Goal: Information Seeking & Learning: Learn about a topic

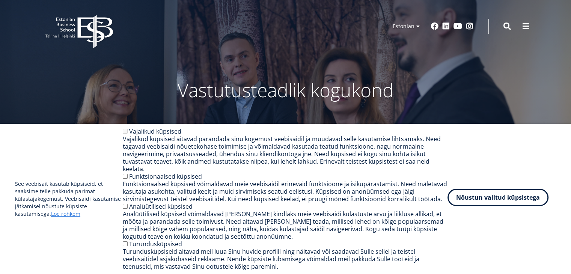
click at [470, 205] on button "Nõustun valitud küpsistega" at bounding box center [498, 197] width 101 height 17
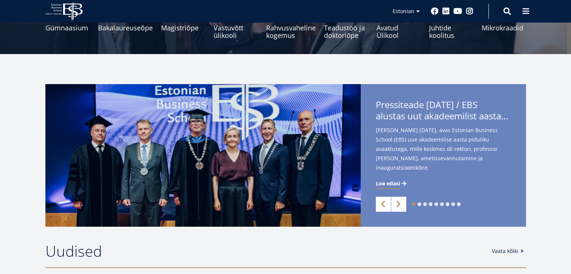
scroll to position [126, 0]
click at [384, 181] on span "Loe edasi" at bounding box center [388, 184] width 24 height 8
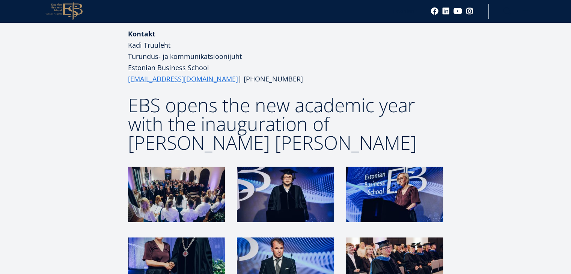
scroll to position [1489, 0]
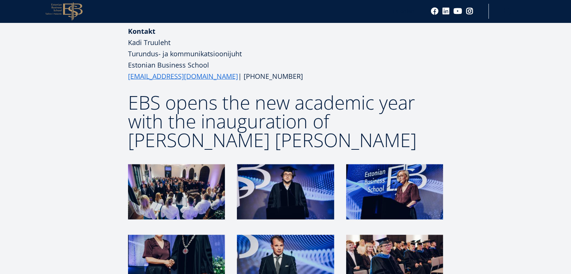
click at [192, 164] on img at bounding box center [176, 191] width 97 height 55
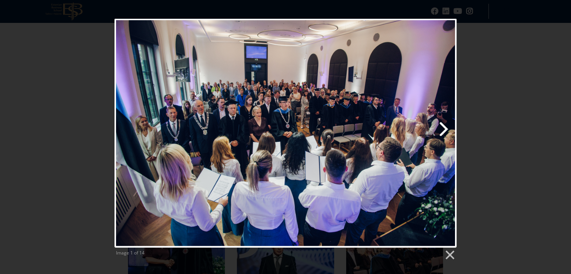
click at [440, 128] on link "Next image" at bounding box center [347, 133] width 219 height 229
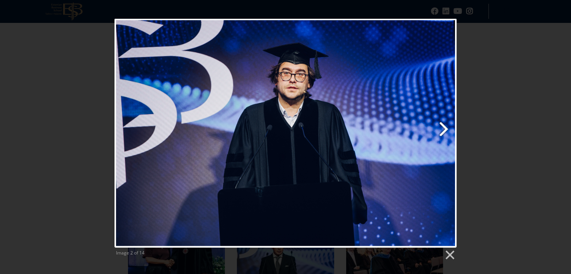
click at [440, 128] on link "Next image" at bounding box center [347, 133] width 219 height 229
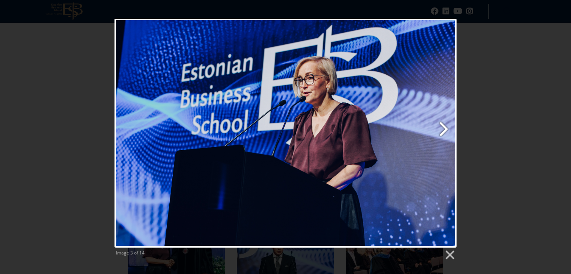
click at [440, 128] on link "Next image" at bounding box center [347, 133] width 219 height 229
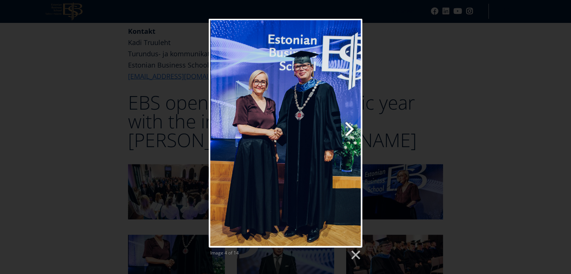
click at [349, 133] on link "Next image" at bounding box center [313, 133] width 98 height 229
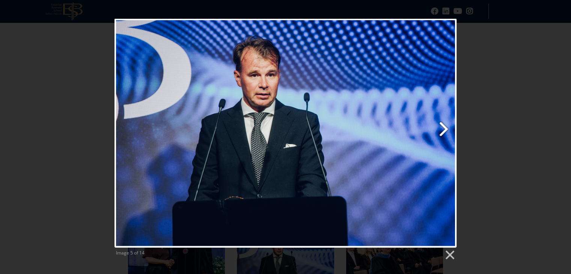
click at [437, 129] on link "Next image" at bounding box center [347, 133] width 219 height 229
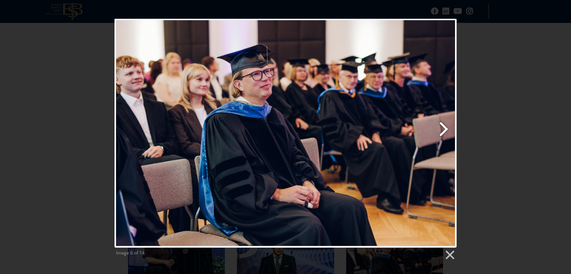
click at [437, 129] on link "Next image" at bounding box center [347, 133] width 219 height 229
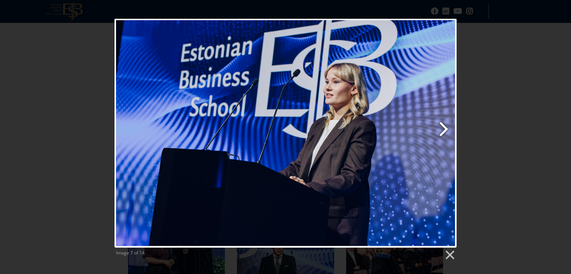
click at [437, 129] on link "Next image" at bounding box center [347, 133] width 219 height 229
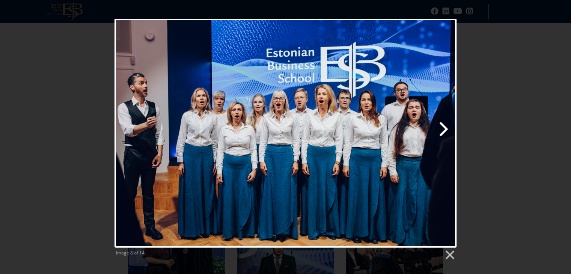
click at [437, 129] on link "Next image" at bounding box center [347, 133] width 219 height 229
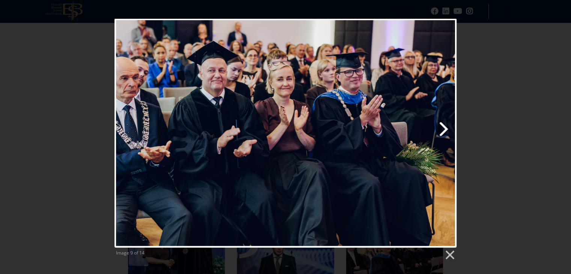
click at [437, 129] on link "Next image" at bounding box center [347, 133] width 219 height 229
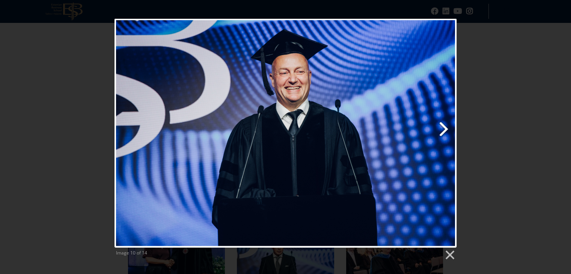
click at [437, 129] on link "Next image" at bounding box center [347, 133] width 219 height 229
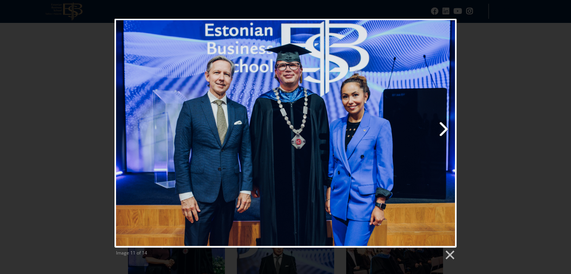
click at [437, 129] on link "Next image" at bounding box center [347, 133] width 219 height 229
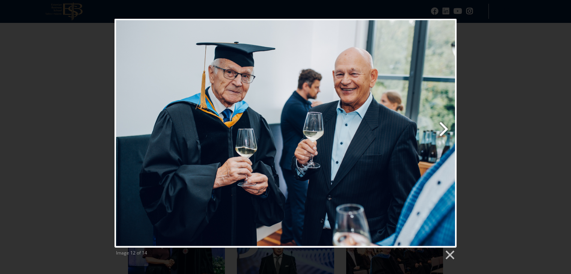
click at [437, 129] on link "Next image" at bounding box center [347, 133] width 219 height 229
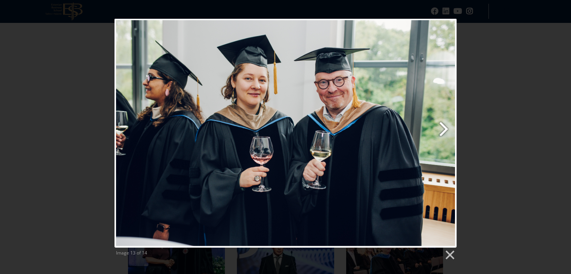
click at [437, 129] on link "Next image" at bounding box center [347, 133] width 219 height 229
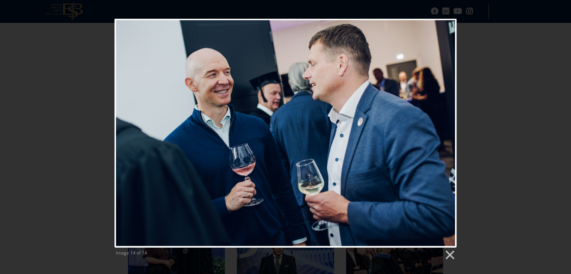
click at [437, 129] on div at bounding box center [286, 133] width 342 height 229
click at [452, 259] on link at bounding box center [449, 255] width 11 height 11
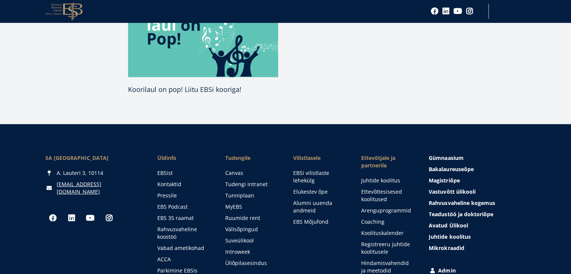
scroll to position [2111, 0]
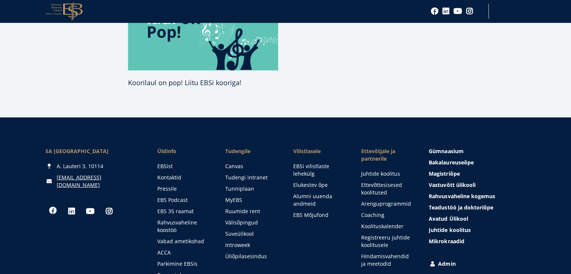
click at [52, 203] on link "Facebook" at bounding box center [52, 210] width 15 height 15
